Goal: Task Accomplishment & Management: Manage account settings

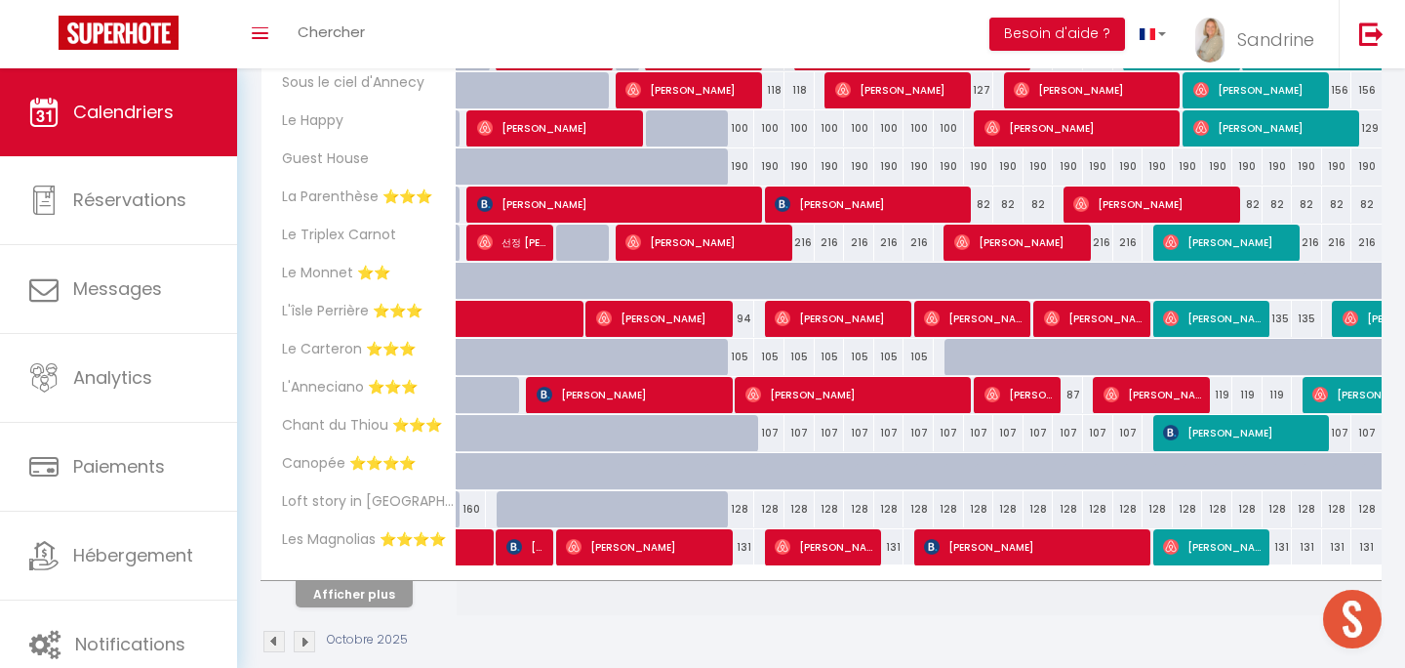
scroll to position [629, 0]
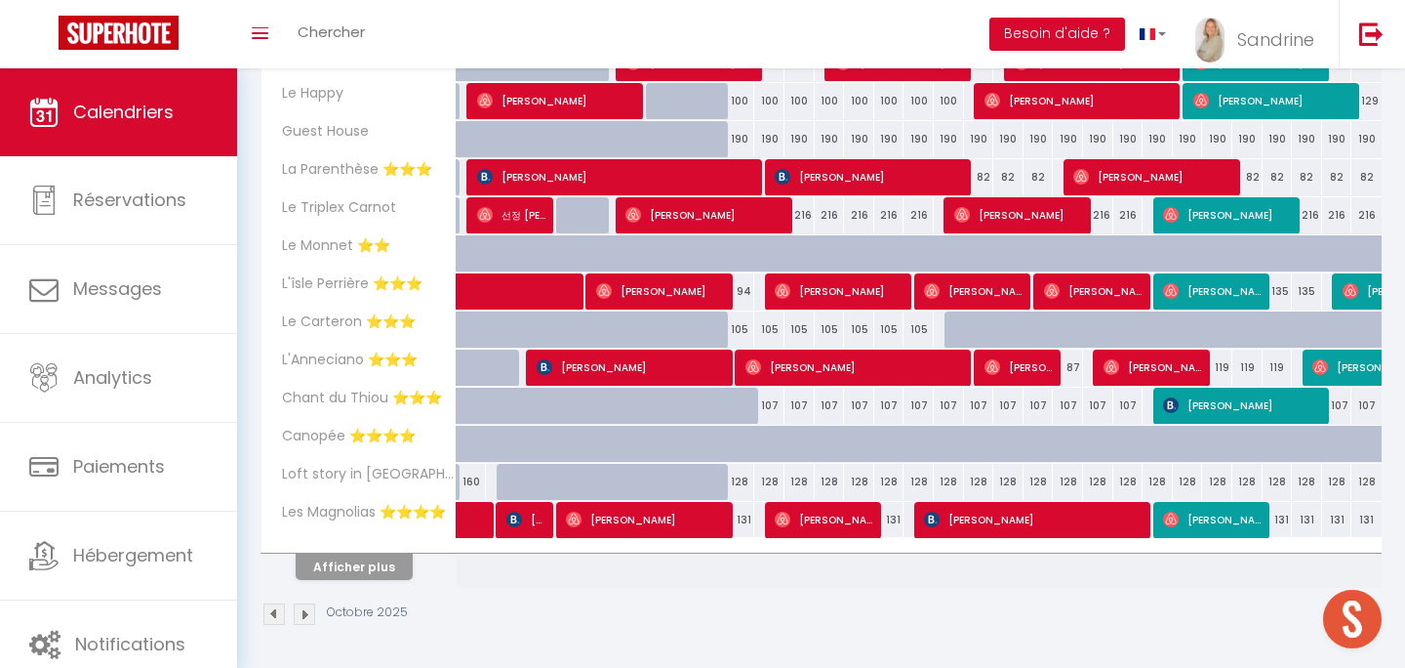
click at [366, 580] on th "Afficher plus" at bounding box center [359, 563] width 195 height 49
click at [386, 559] on button "Afficher plus" at bounding box center [354, 566] width 117 height 26
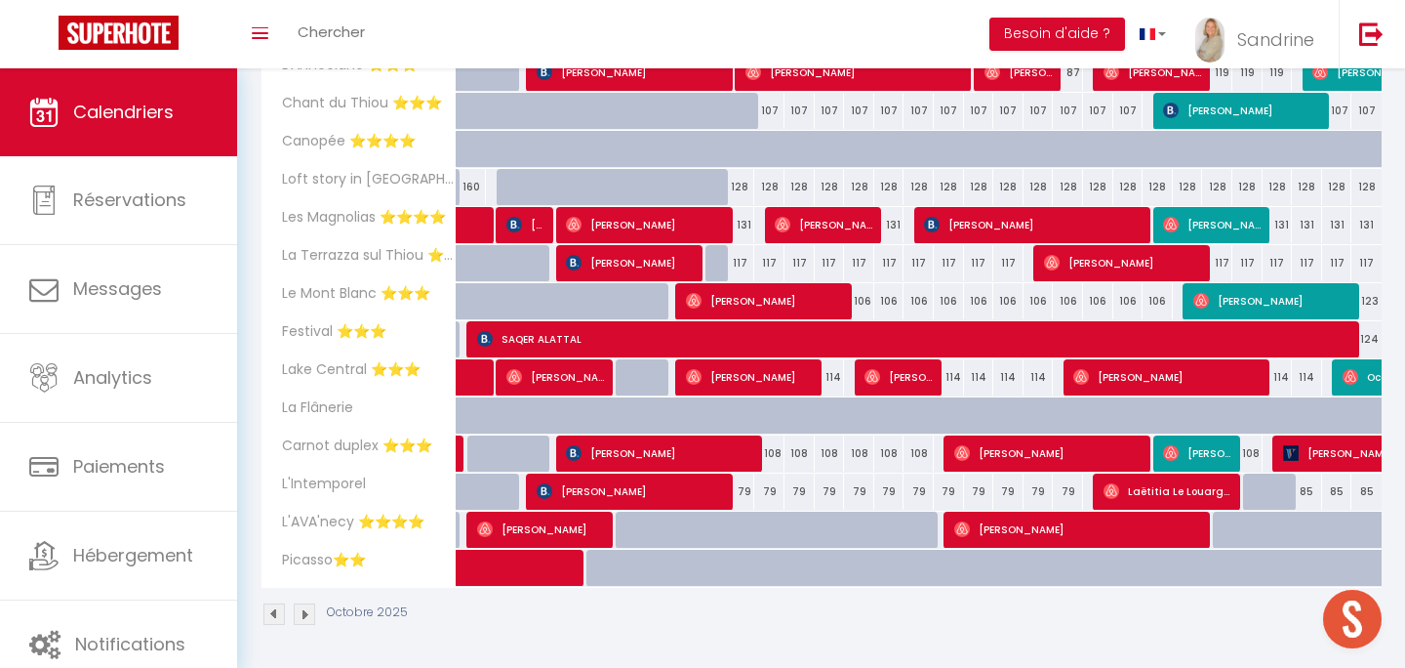
scroll to position [0, 0]
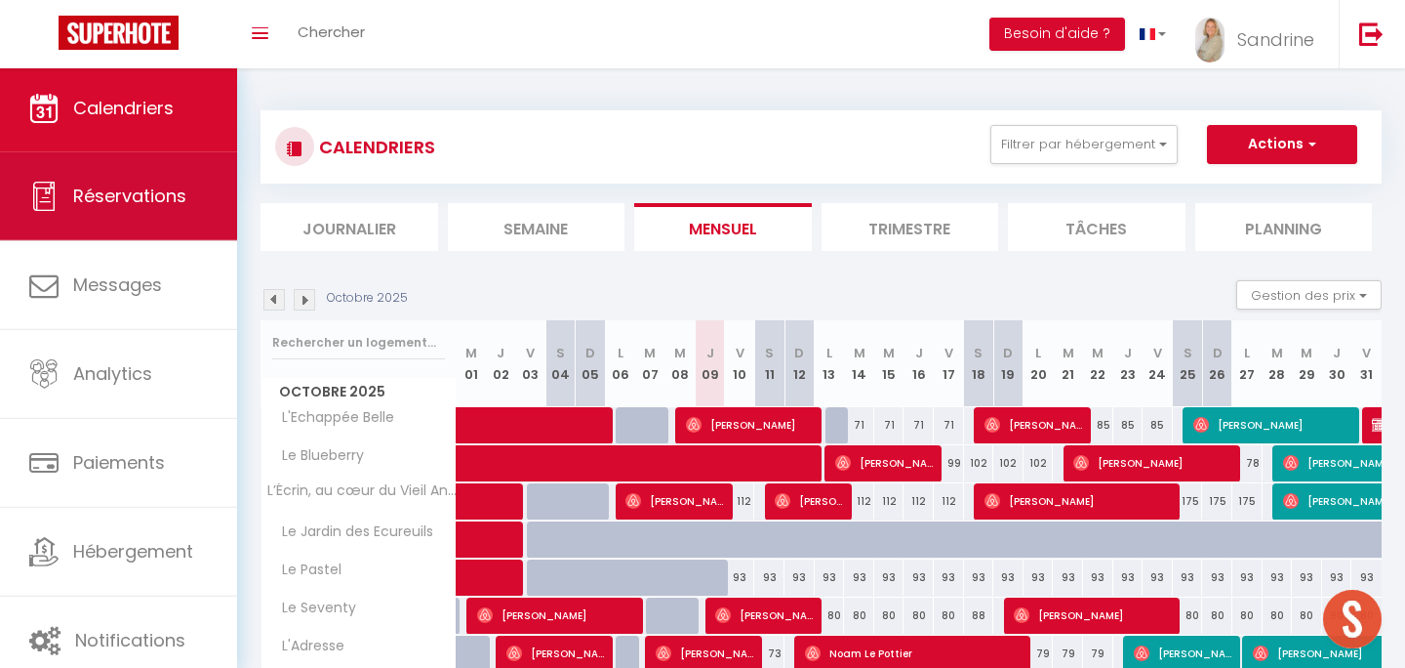
click at [87, 193] on span "Réservations" at bounding box center [129, 195] width 113 height 24
select select "not_cancelled"
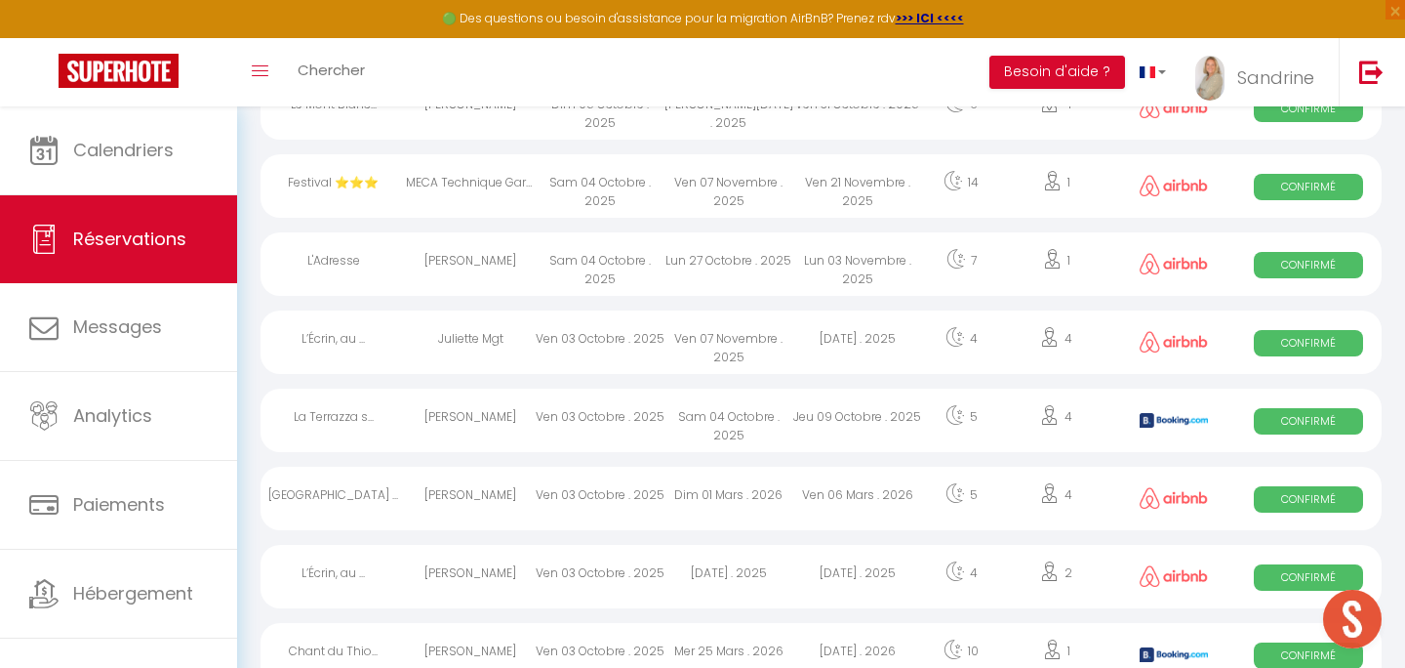
scroll to position [1166, 0]
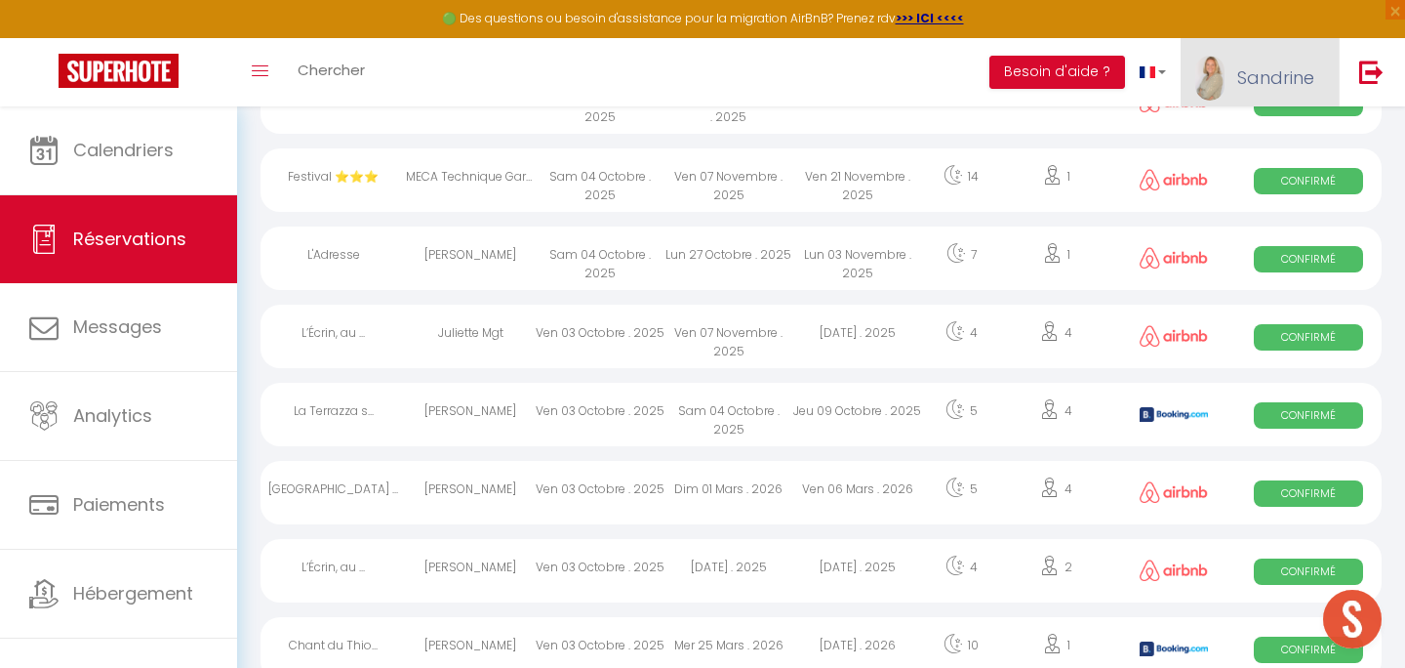
click at [1256, 59] on link "Sandrine" at bounding box center [1260, 72] width 158 height 68
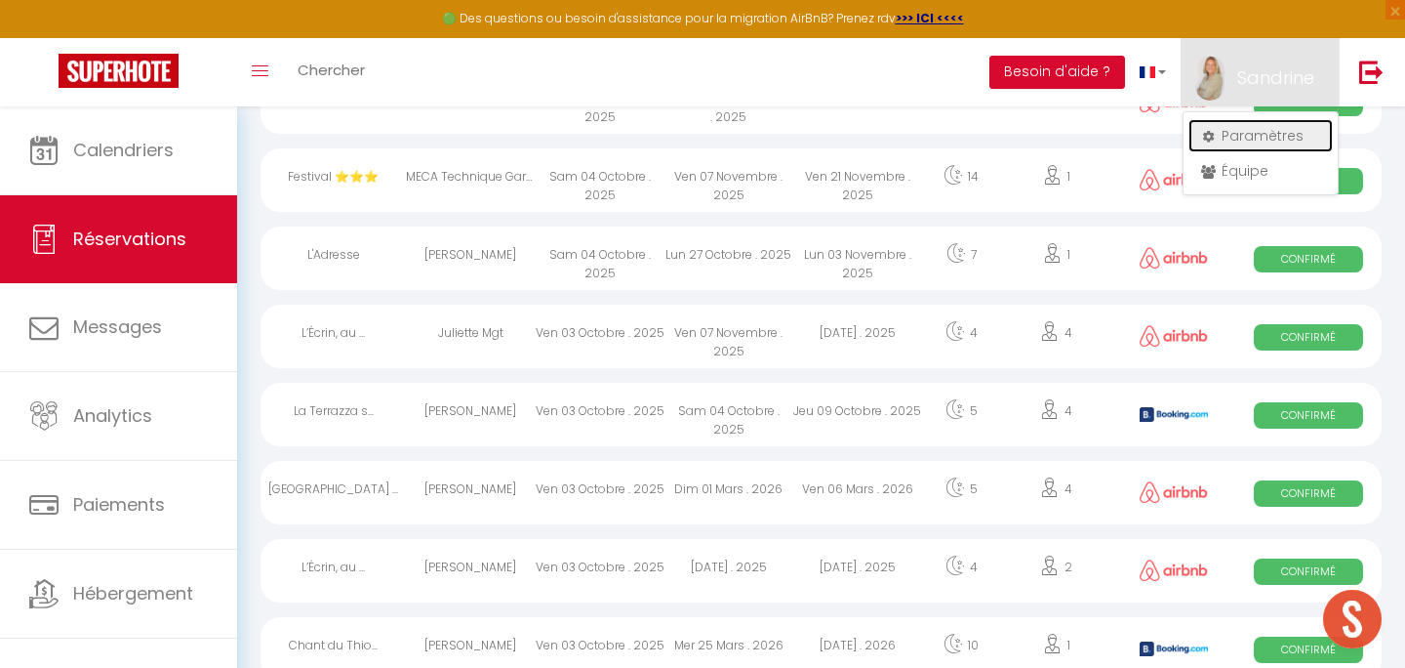
click at [1230, 123] on link "Paramètres" at bounding box center [1261, 135] width 144 height 33
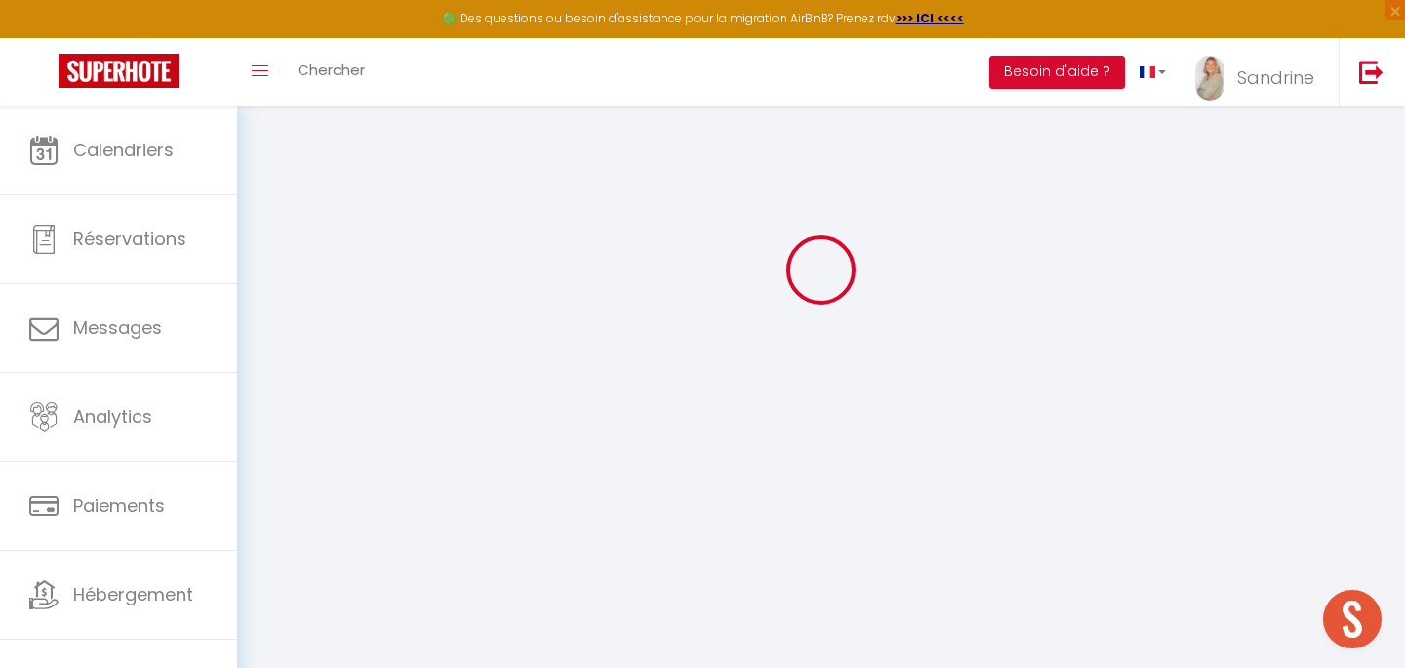
type input "7tb2wbsqggIzE313h01S00j9q"
type input "ivLQGj6A9XCgNrovMBG6C4k3F"
type input "[URL][DOMAIN_NAME]"
select select "fr"
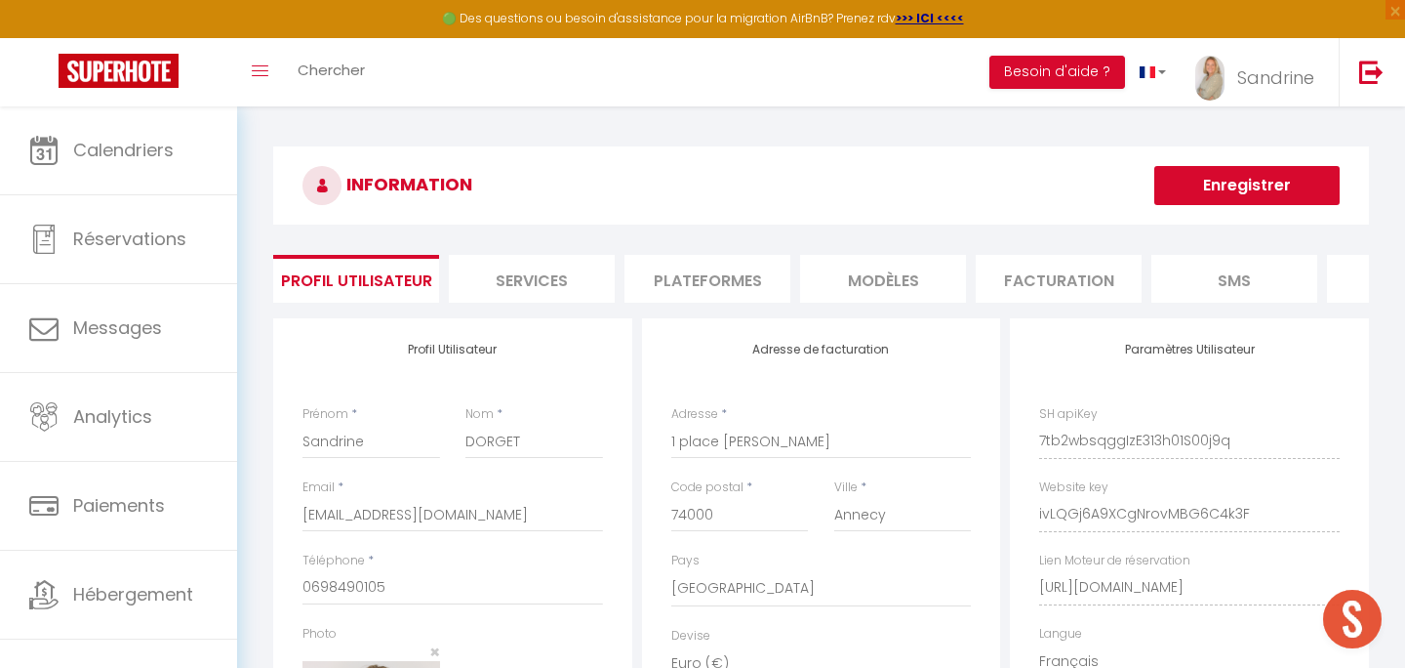
click at [734, 273] on li "Plateformes" at bounding box center [708, 279] width 166 height 48
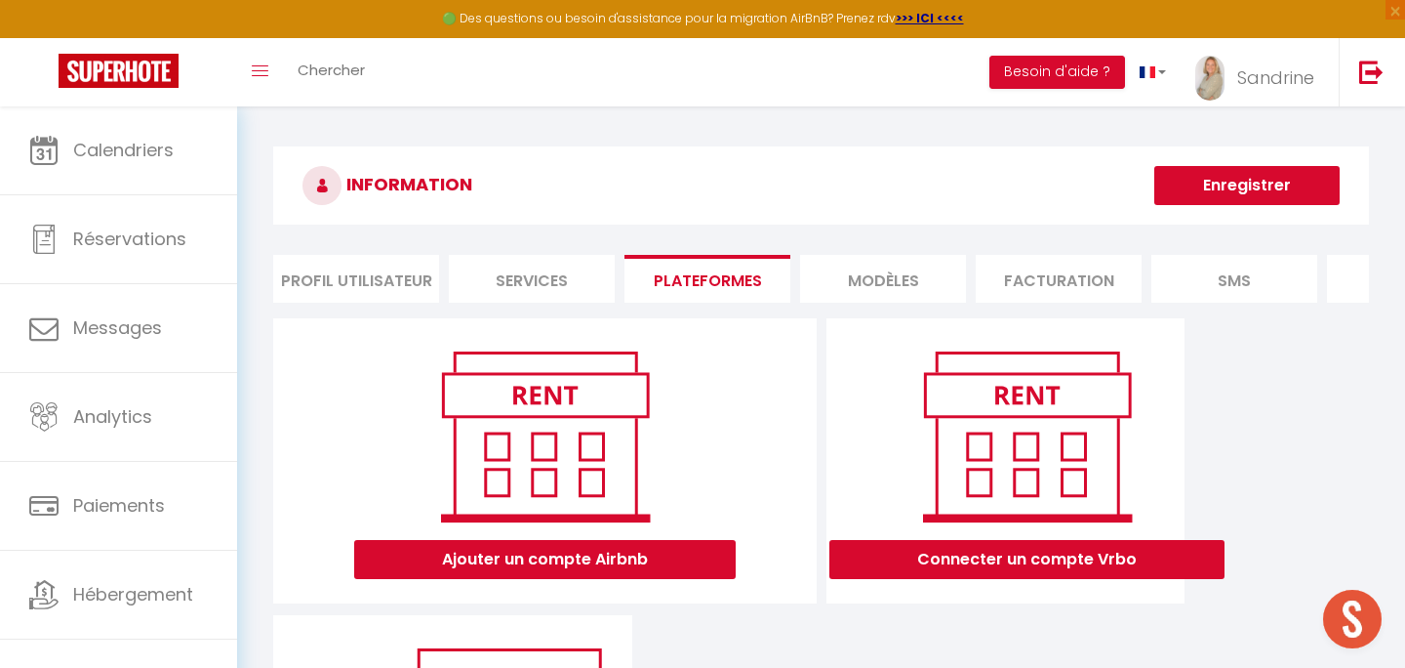
click at [889, 283] on li "MODÈLES" at bounding box center [883, 279] width 166 height 48
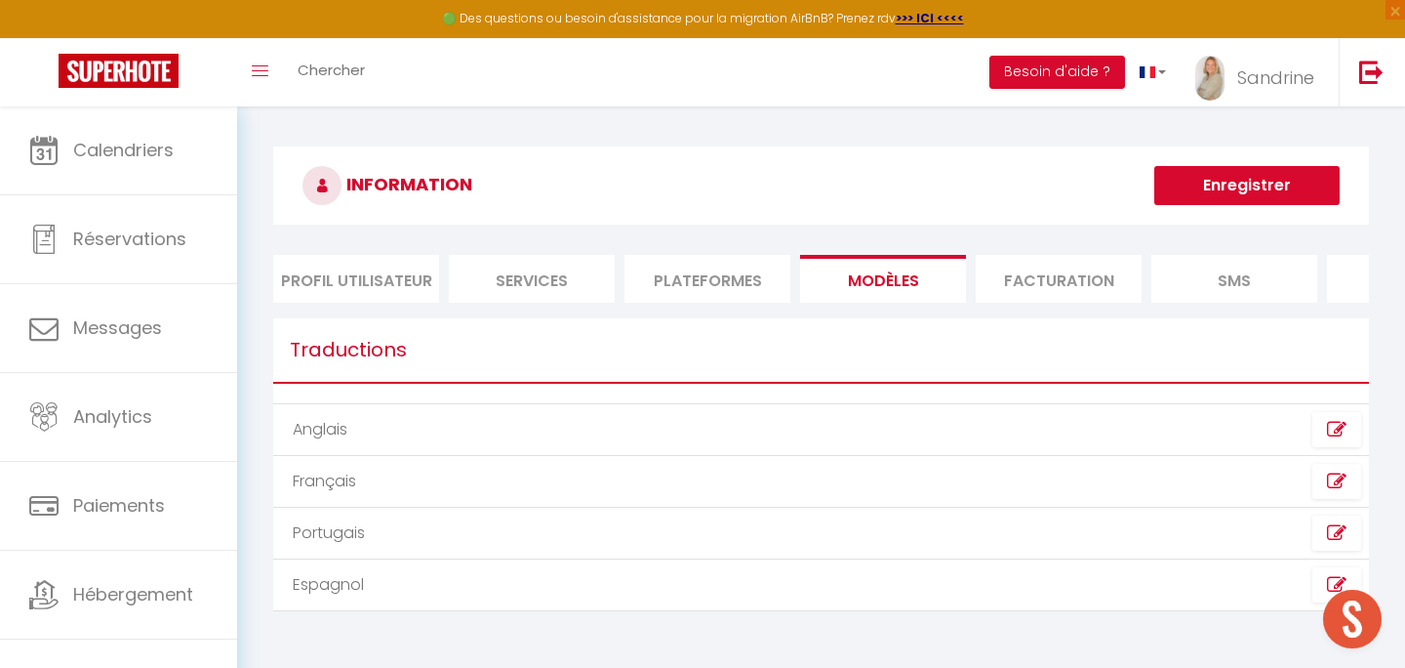
click at [732, 270] on li "Plateformes" at bounding box center [708, 279] width 166 height 48
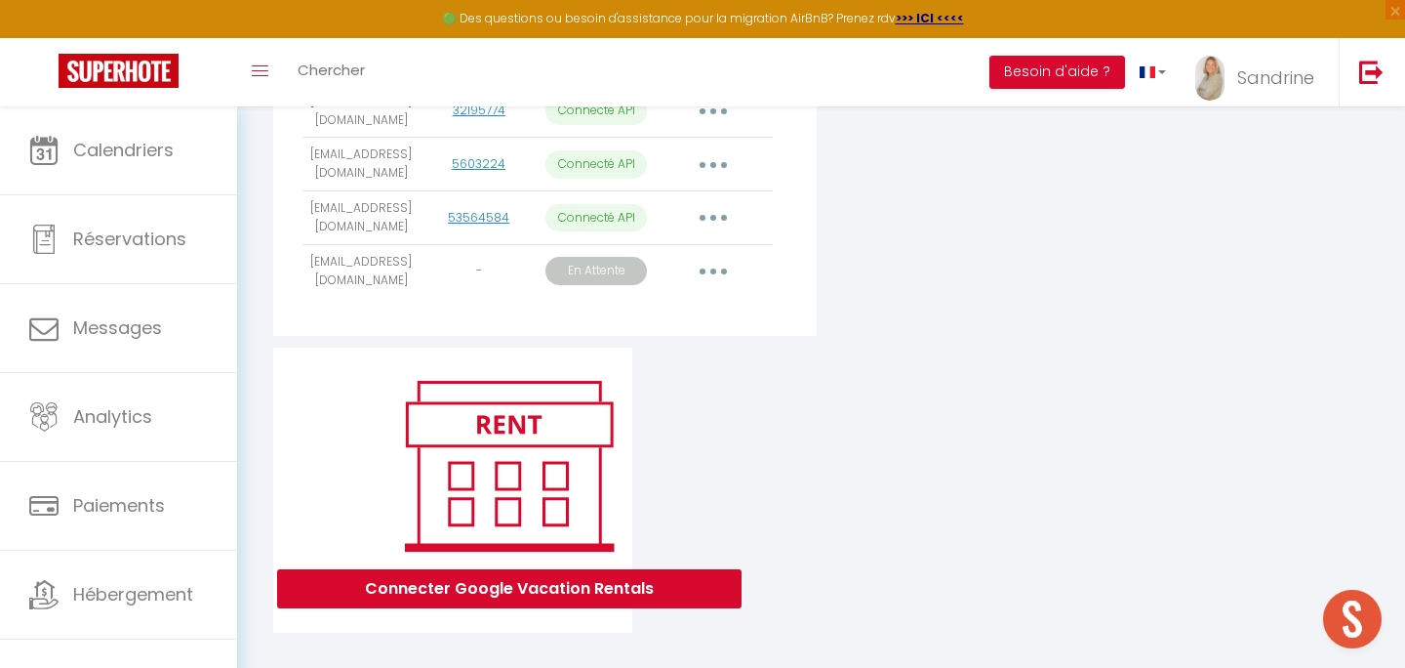
scroll to position [1058, 0]
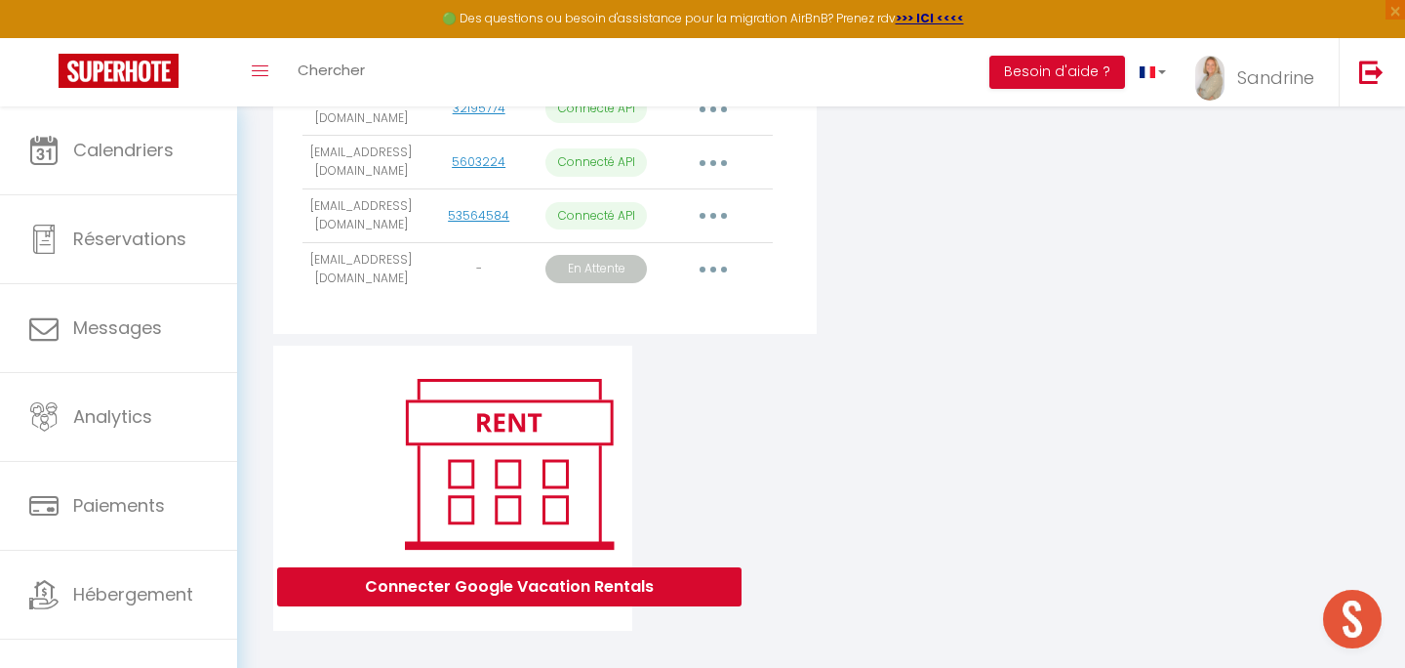
click at [706, 257] on button "button" at bounding box center [713, 269] width 55 height 31
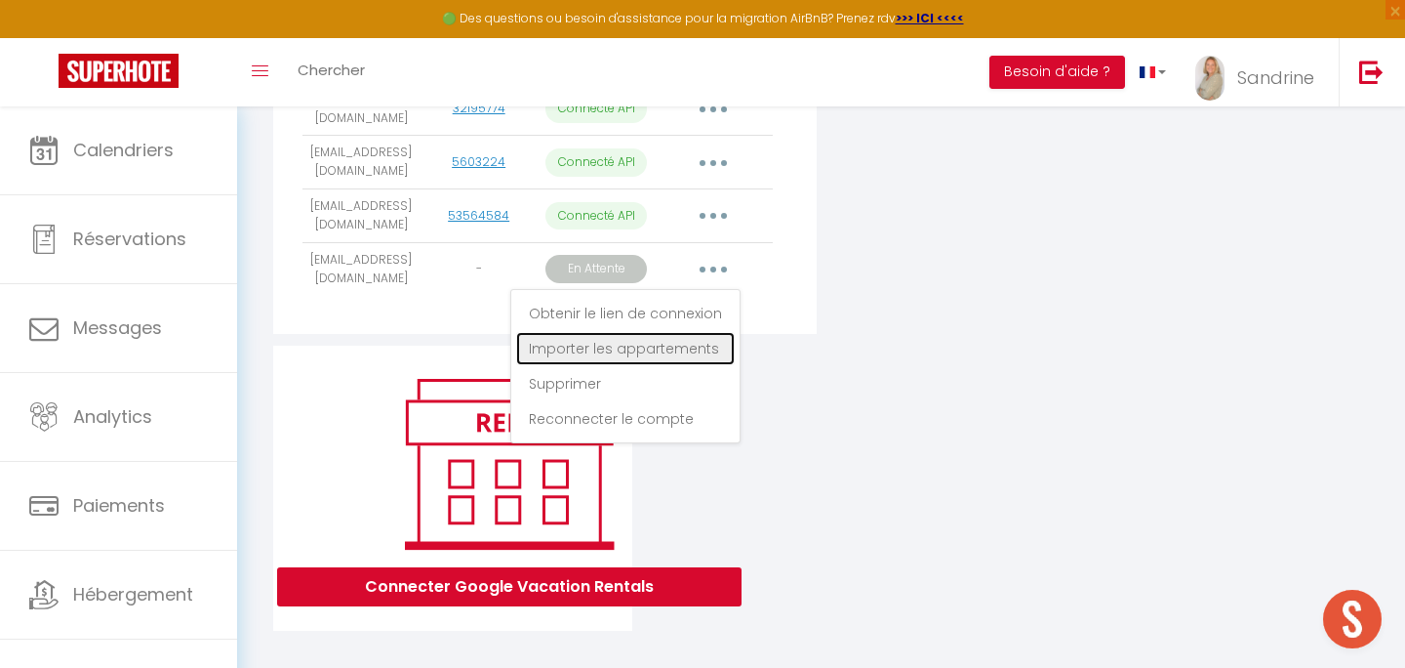
click at [693, 335] on link "Importer les appartements" at bounding box center [625, 348] width 219 height 33
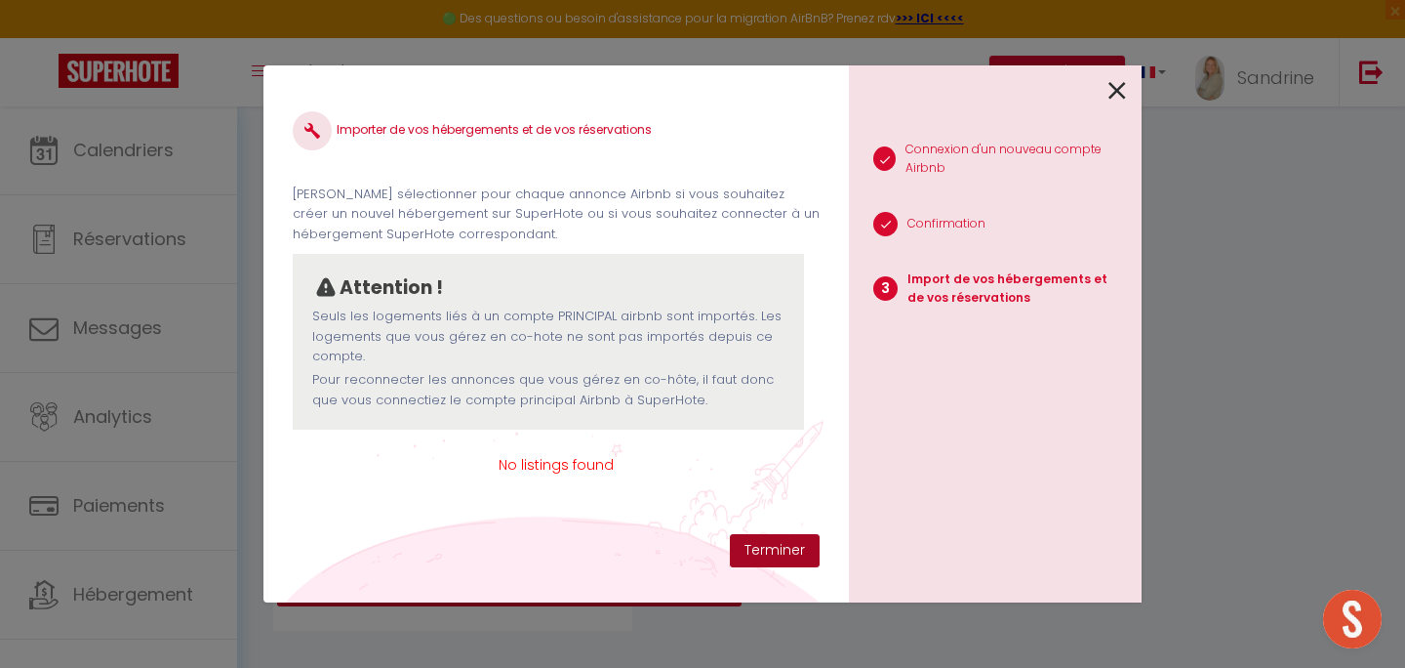
click at [760, 543] on button "Terminer" at bounding box center [775, 550] width 90 height 33
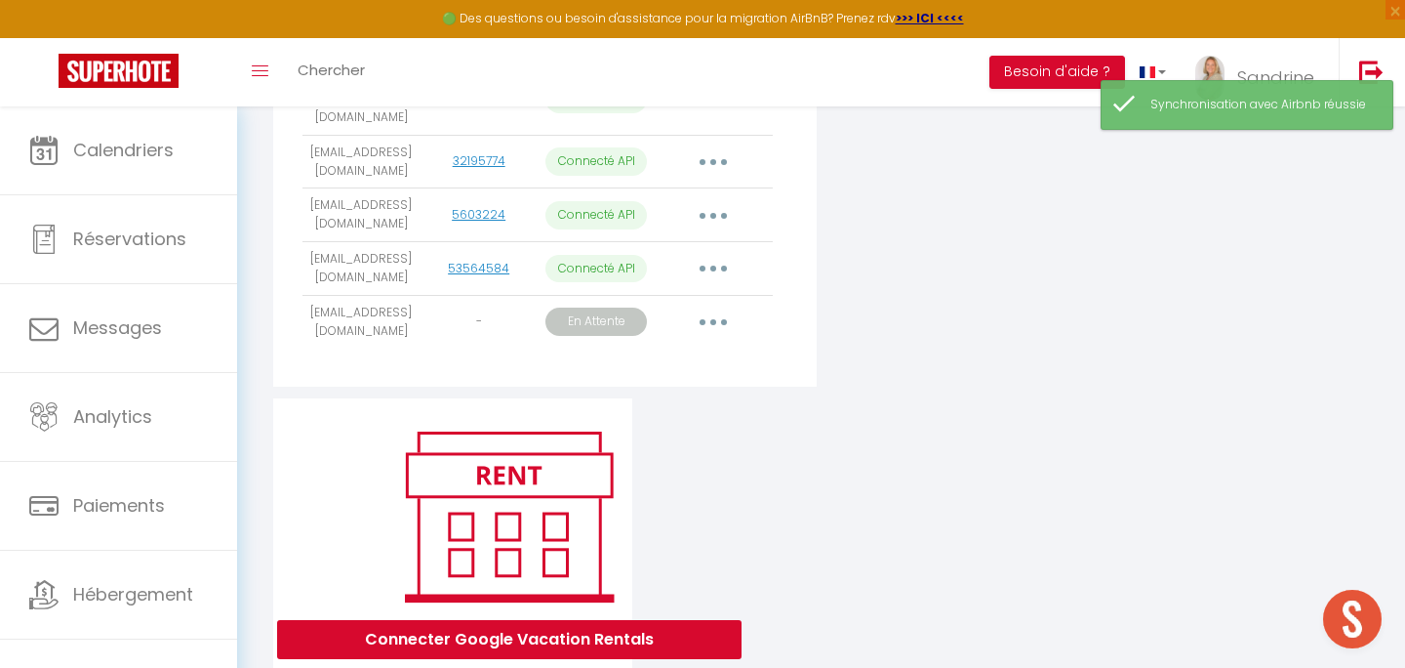
scroll to position [1003, 0]
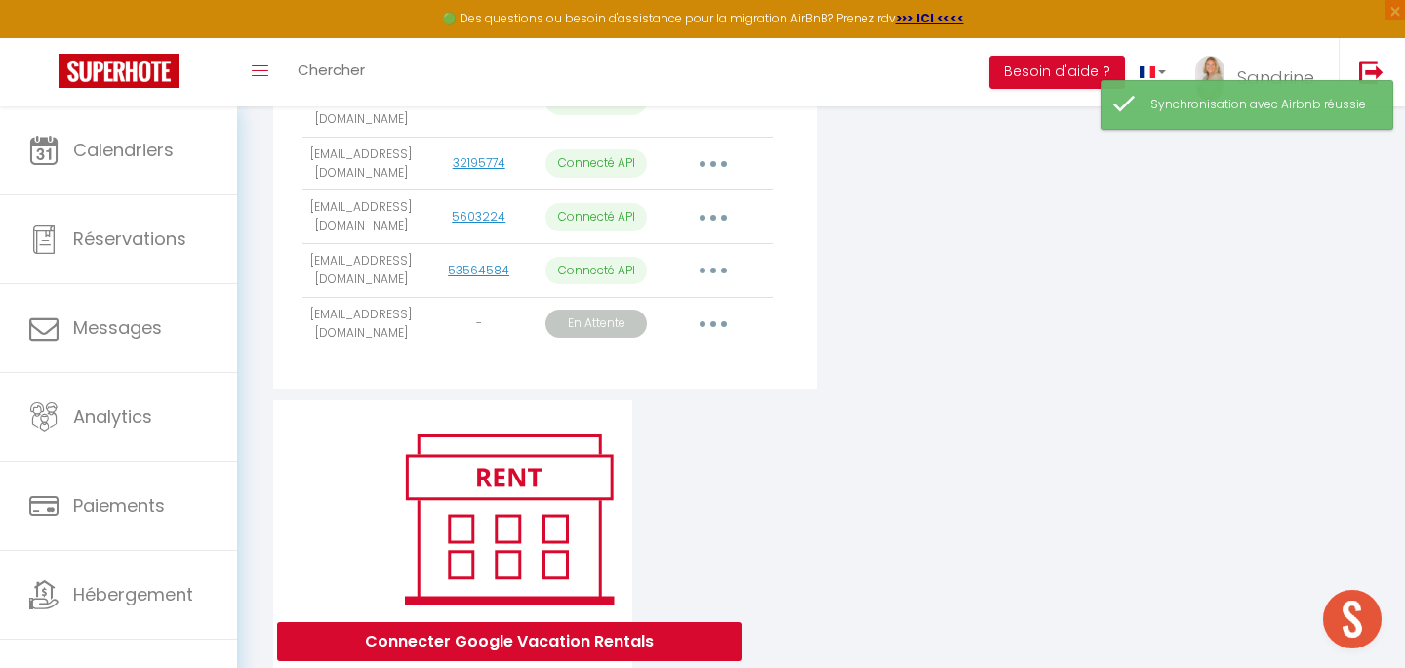
click at [715, 321] on icon "button" at bounding box center [714, 324] width 6 height 6
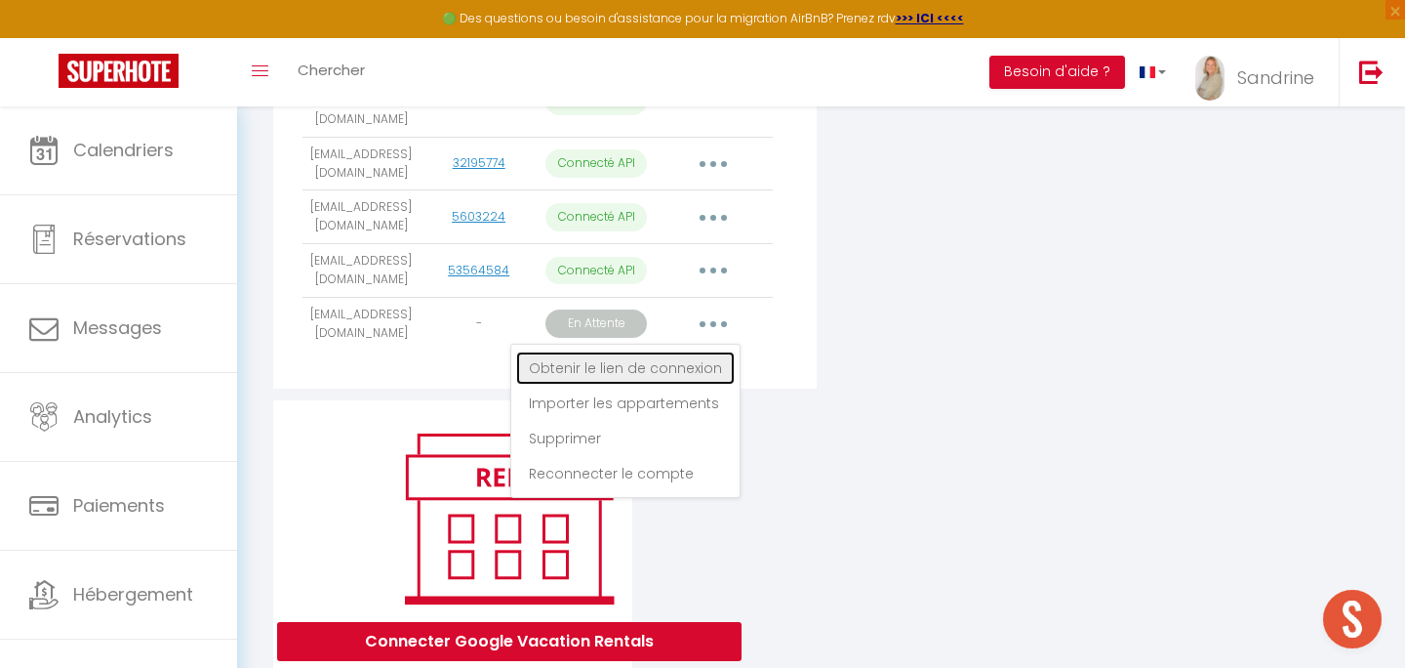
click at [711, 351] on link "Obtenir le lien de connexion" at bounding box center [625, 367] width 219 height 33
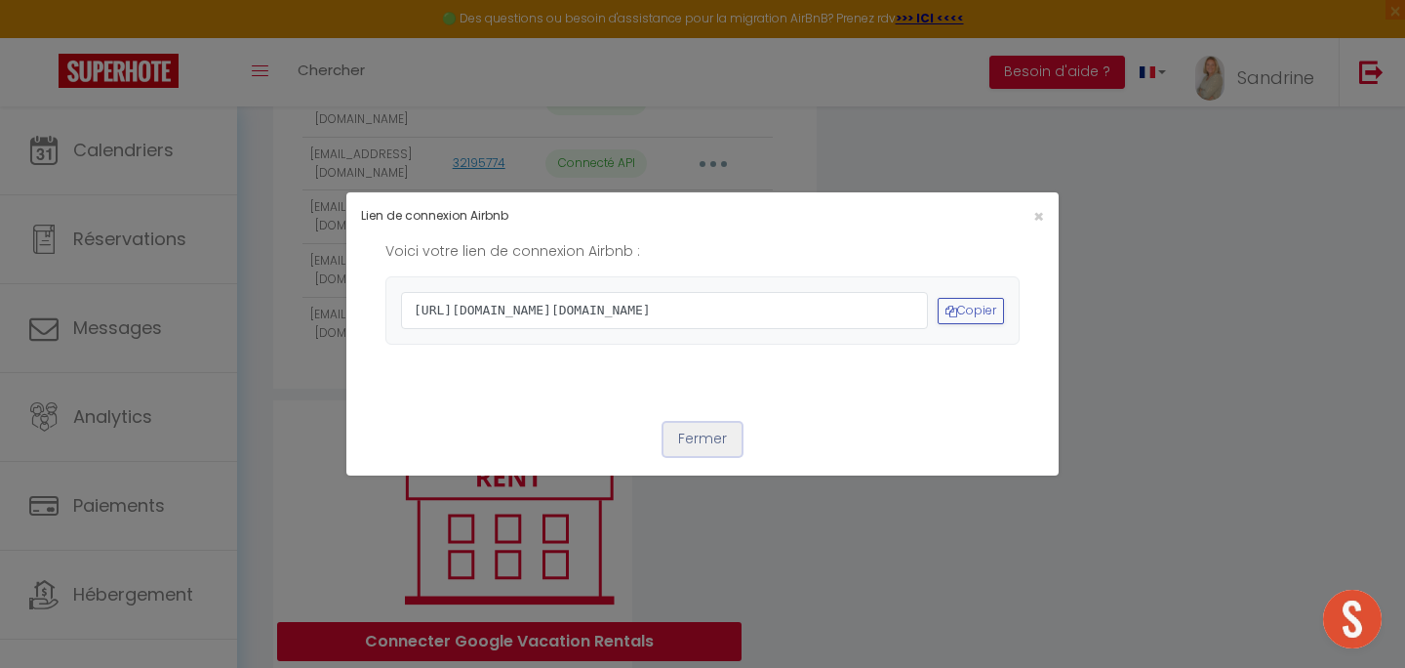
click at [696, 456] on button "Fermer" at bounding box center [703, 439] width 78 height 33
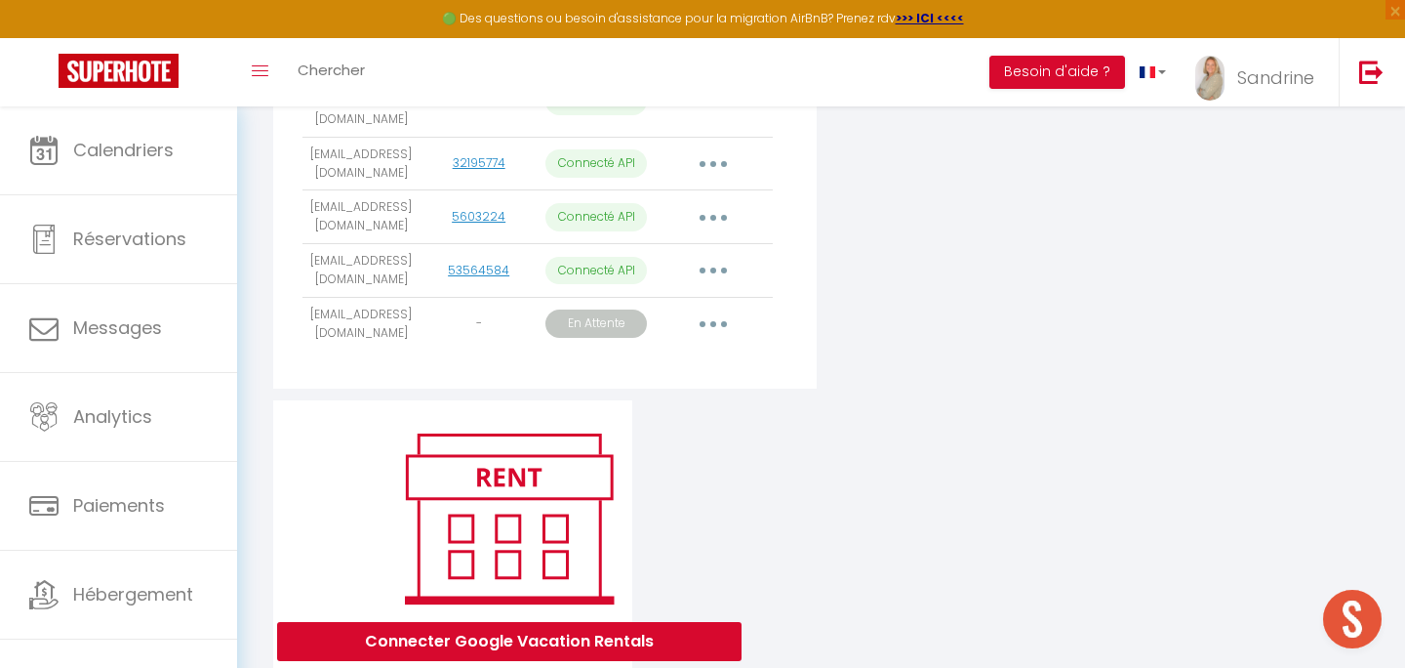
click at [712, 321] on icon "button" at bounding box center [714, 324] width 6 height 6
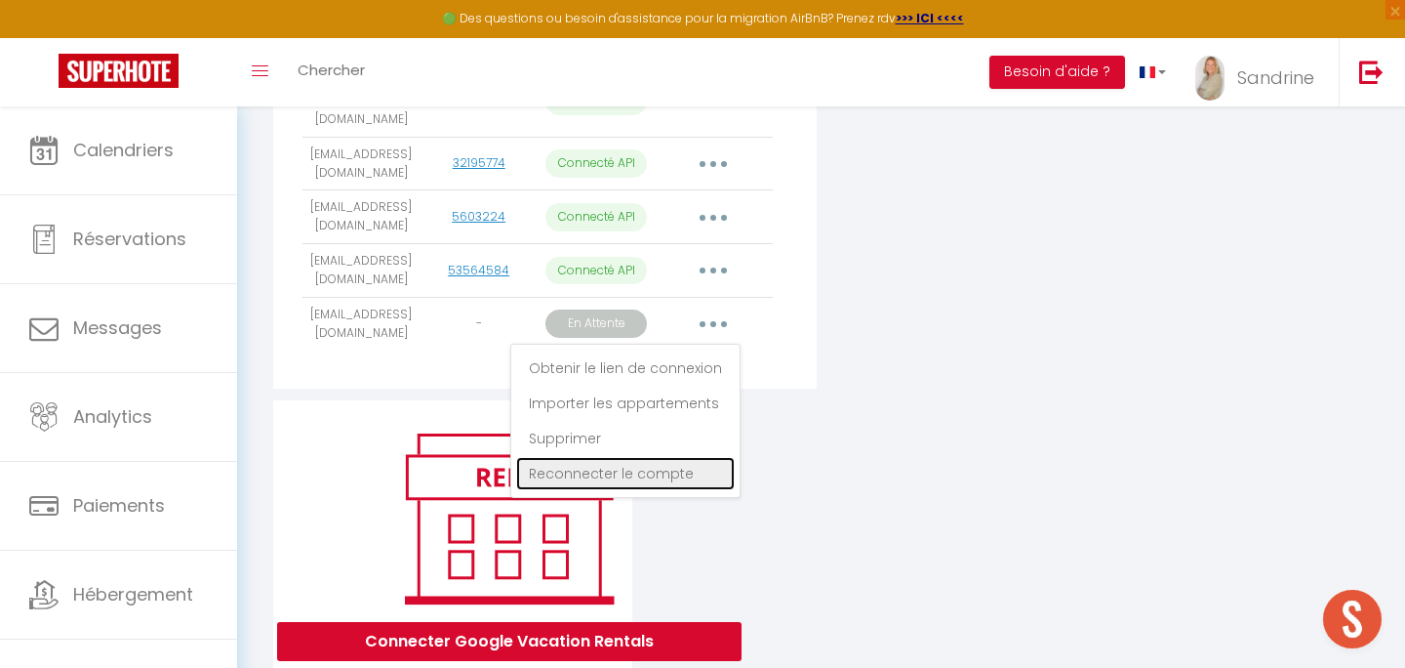
click at [606, 461] on link "Reconnecter le compte" at bounding box center [625, 473] width 219 height 33
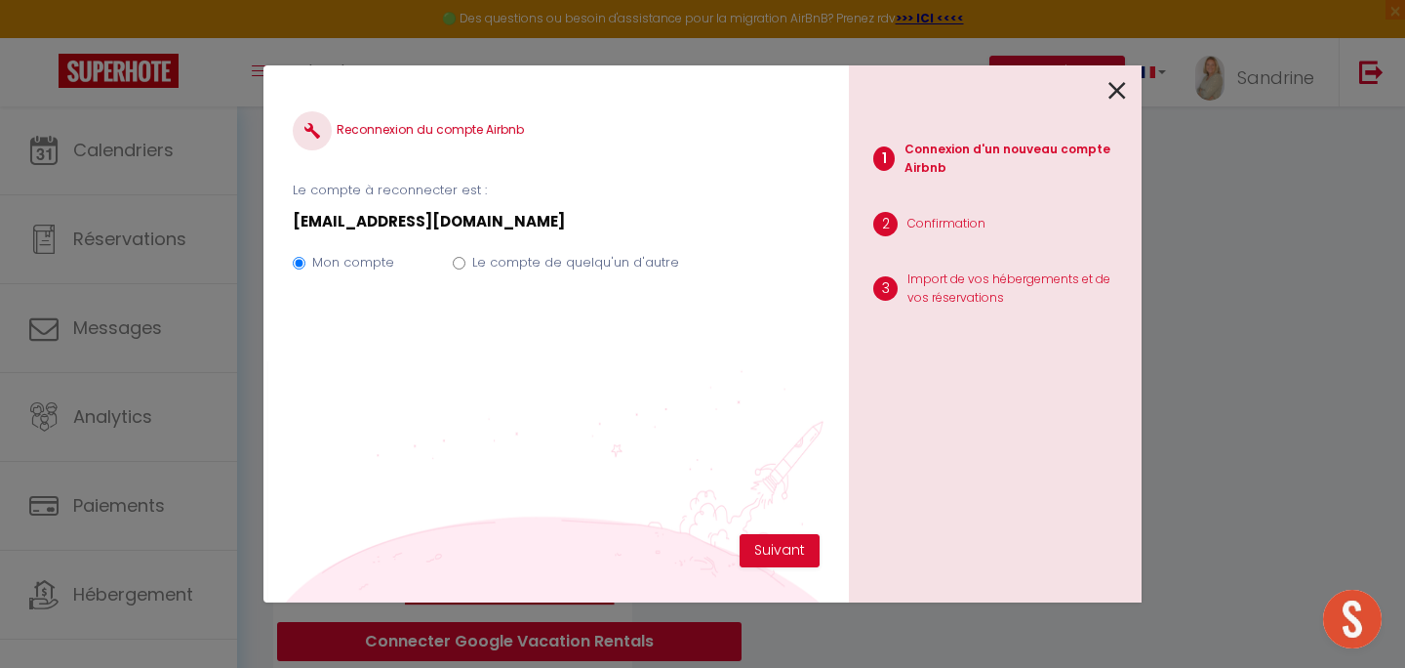
click at [556, 270] on label "Le compte de quelqu'un d'autre" at bounding box center [575, 263] width 207 height 20
click at [466, 269] on input "Le compte de quelqu'un d'autre" at bounding box center [459, 263] width 13 height 13
radio input "true"
radio input "false"
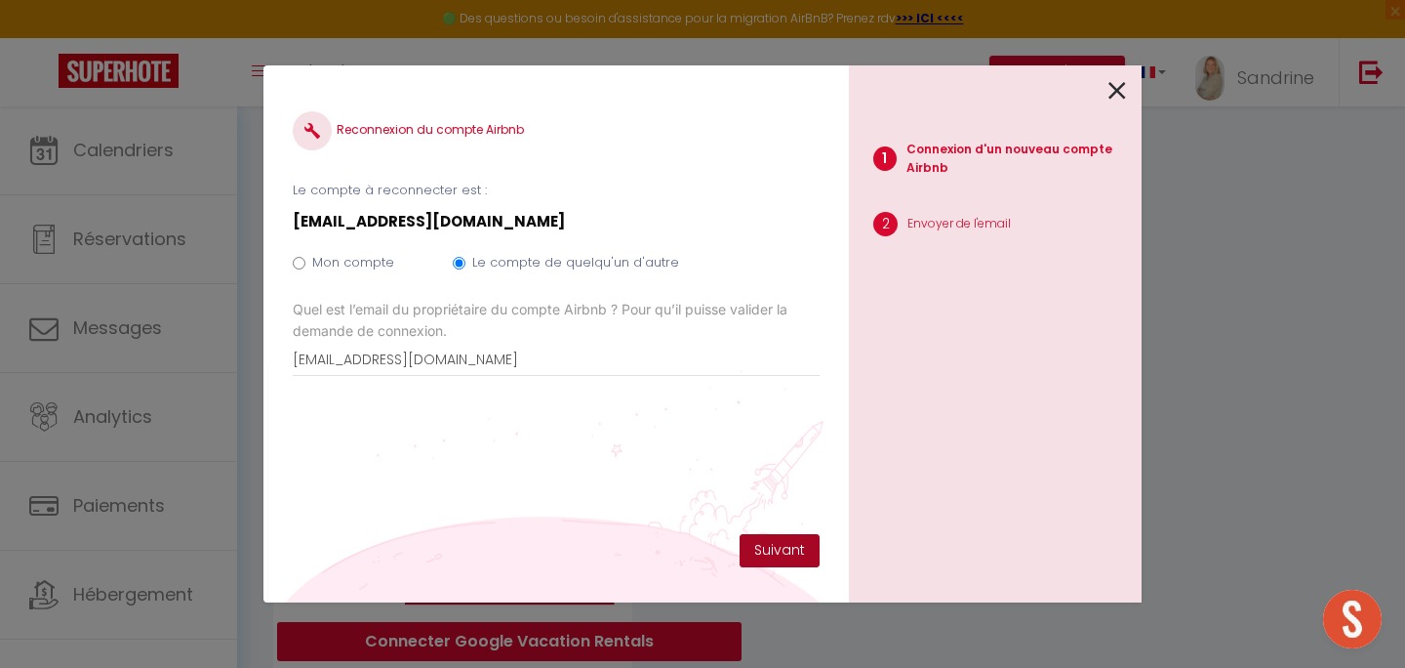
click at [768, 545] on button "Suivant" at bounding box center [780, 550] width 80 height 33
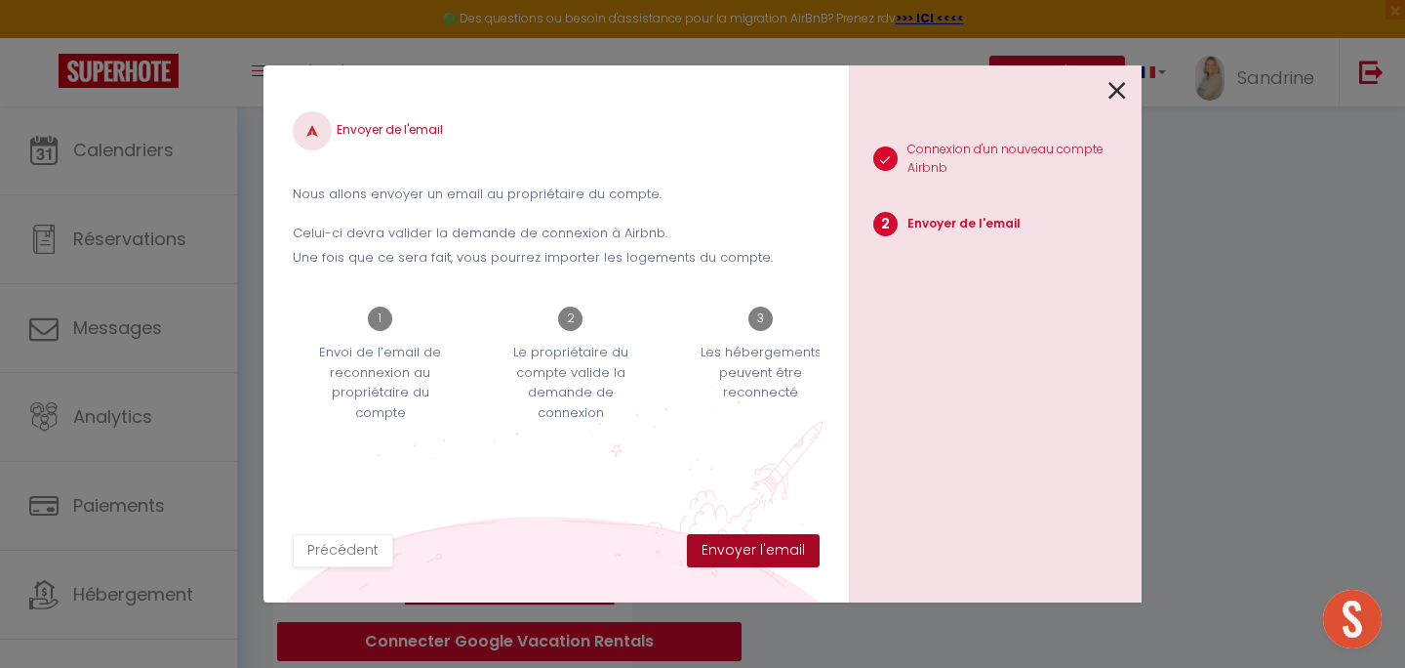
click at [790, 552] on button "Envoyer l'email" at bounding box center [753, 550] width 133 height 33
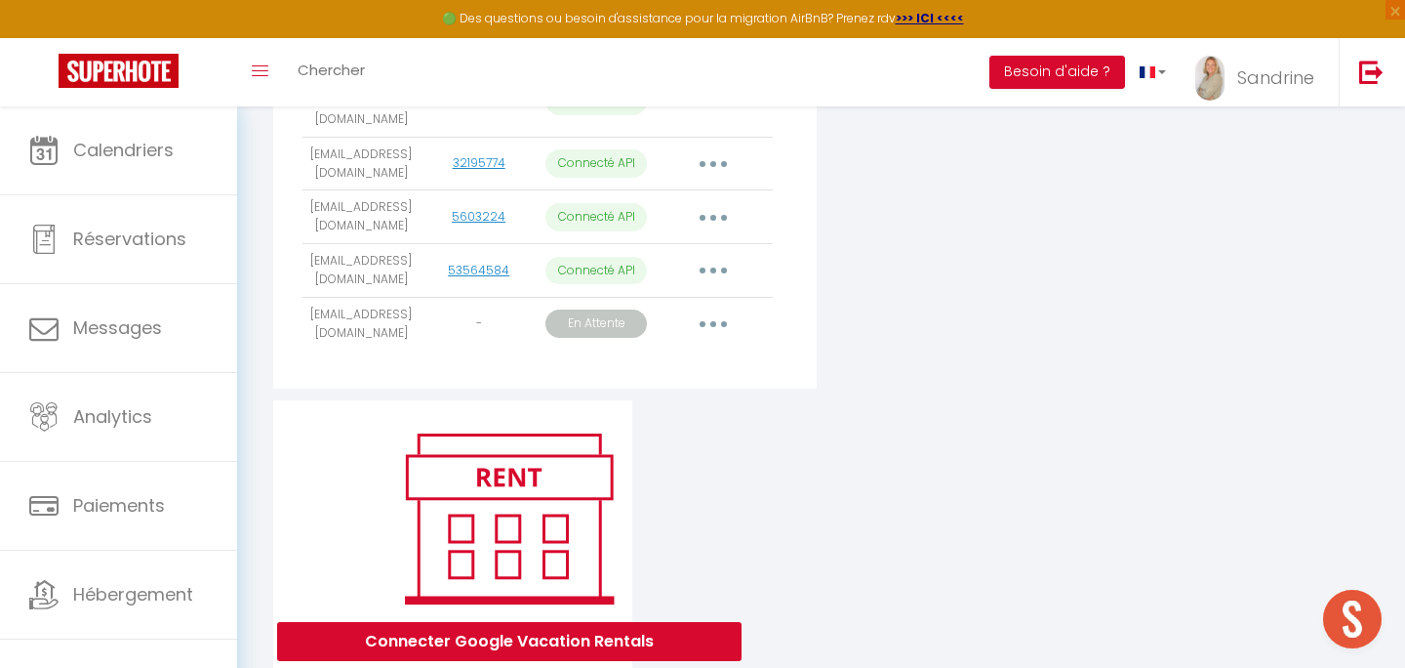
scroll to position [0, 0]
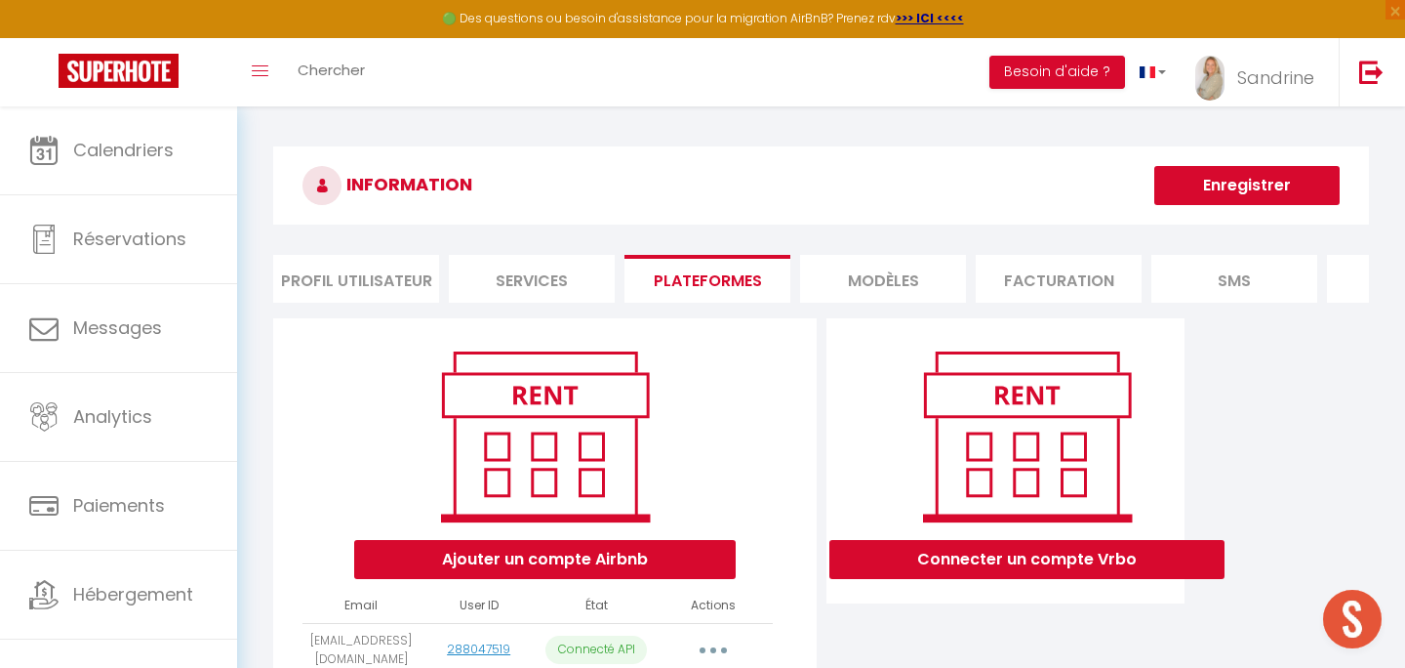
click at [920, 284] on li "MODÈLES" at bounding box center [883, 279] width 166 height 48
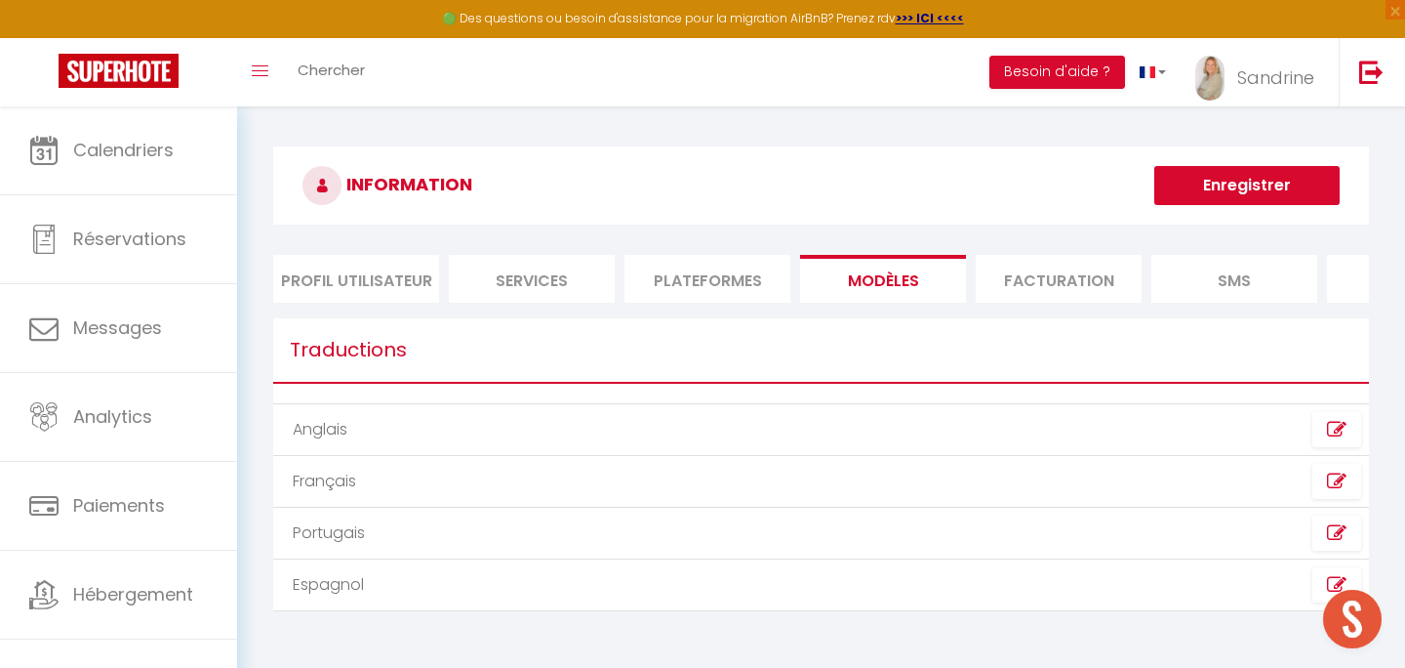
click at [759, 284] on li "Plateformes" at bounding box center [708, 279] width 166 height 48
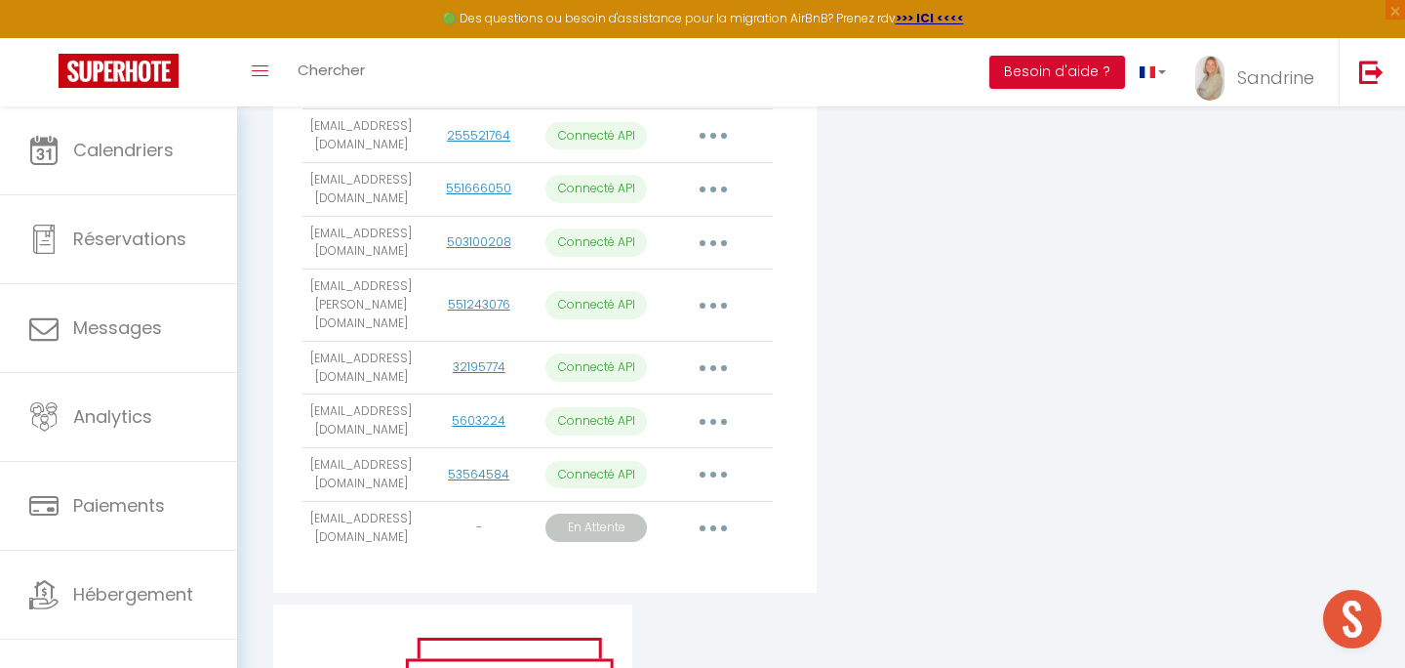
scroll to position [803, 0]
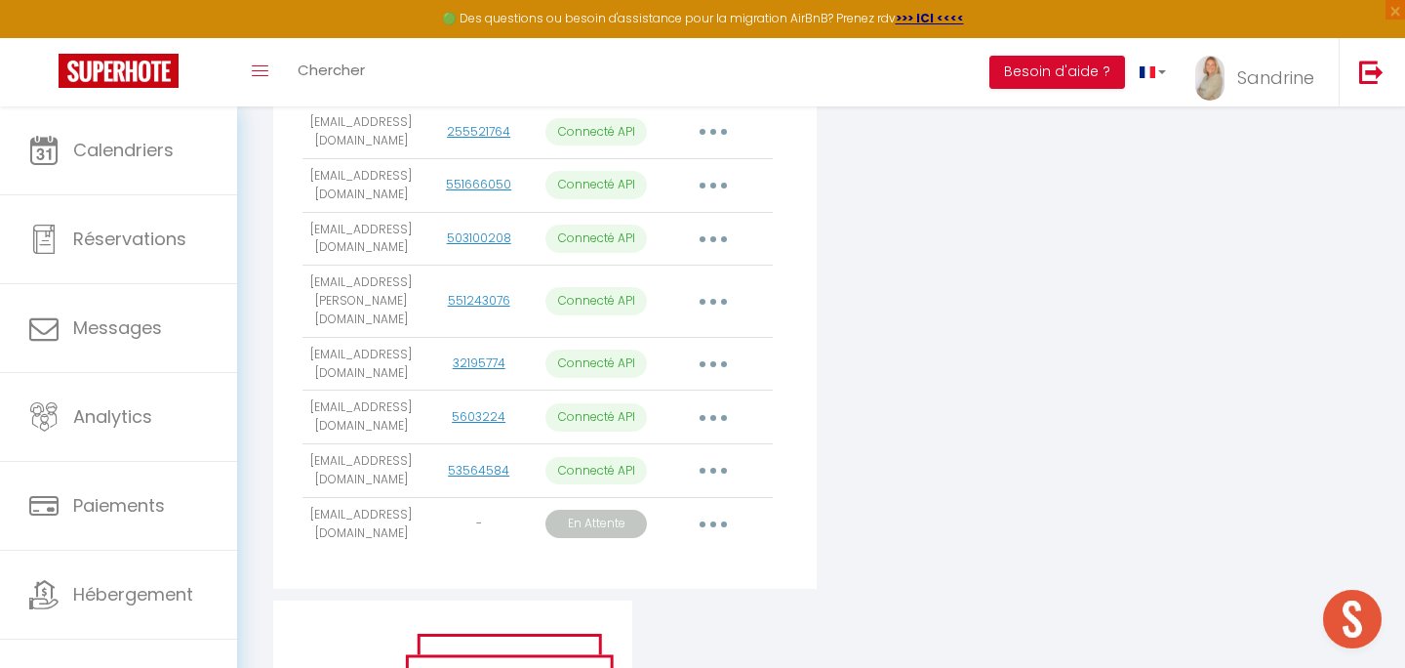
click at [715, 521] on icon "button" at bounding box center [714, 524] width 6 height 6
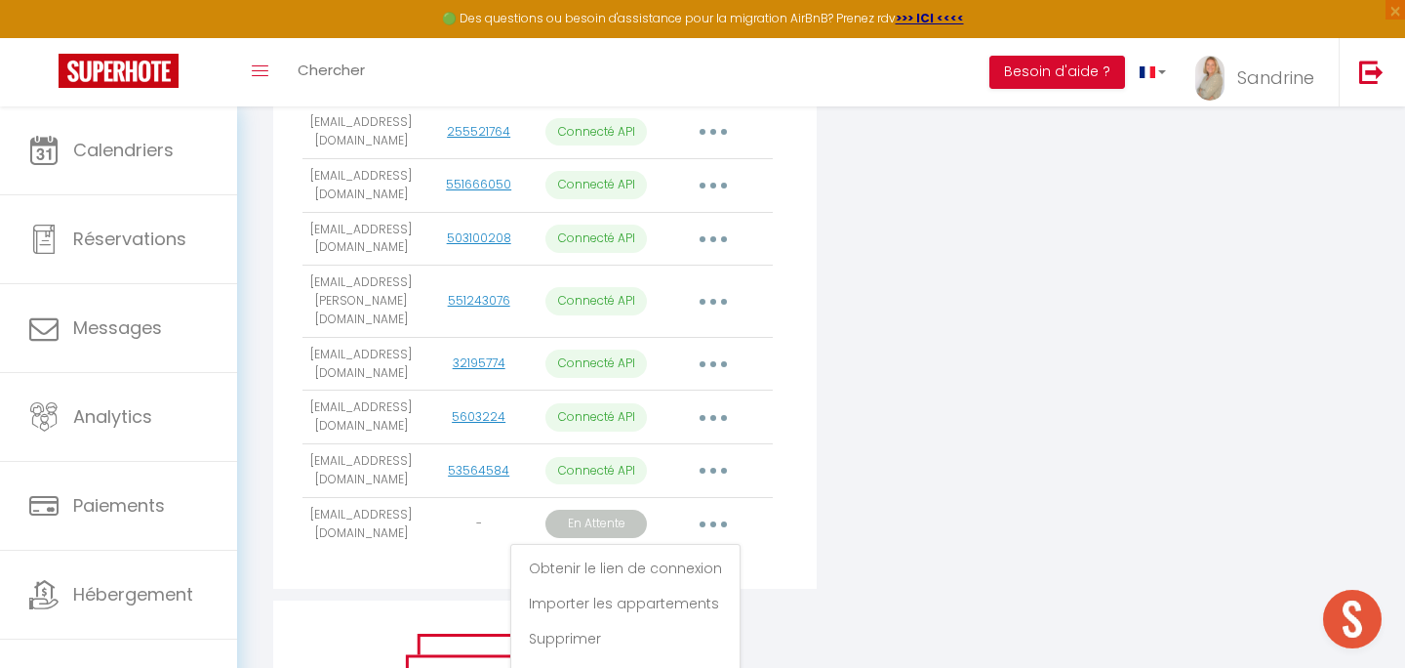
click at [858, 508] on div "Connecter un compte Vrbo" at bounding box center [1006, 57] width 369 height 1085
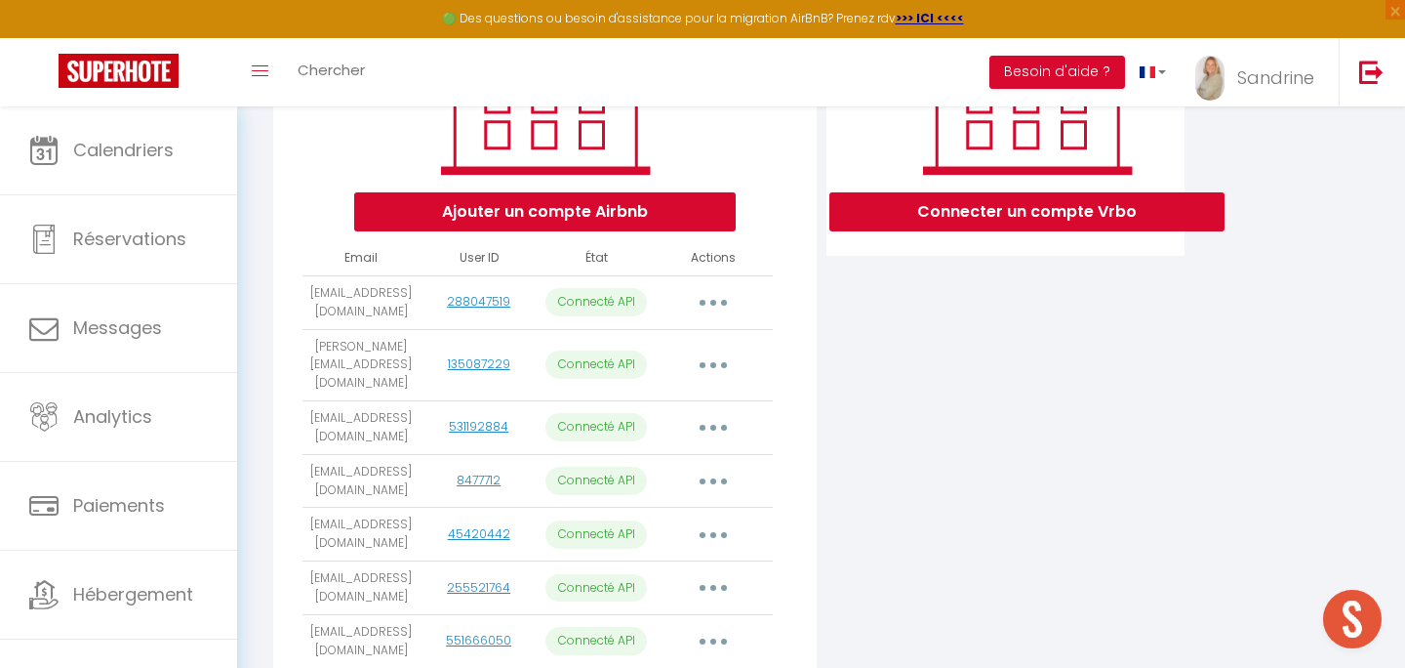
scroll to position [0, 0]
